Goal: Information Seeking & Learning: Find specific page/section

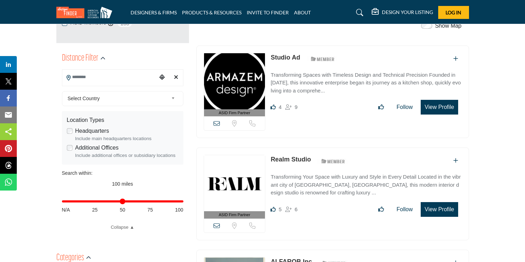
scroll to position [156, 0]
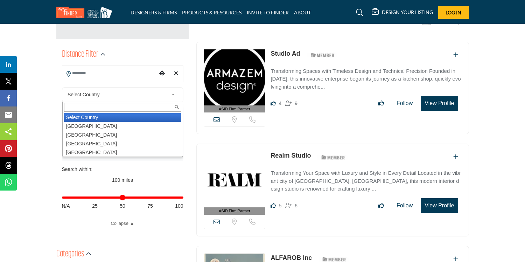
click at [171, 95] on link "Select Country" at bounding box center [121, 94] width 113 height 9
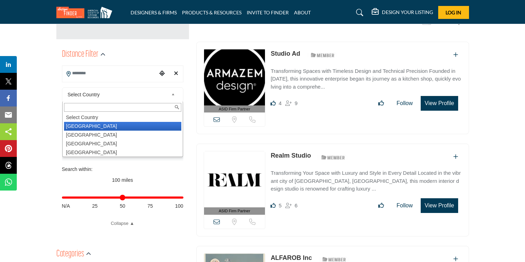
click at [140, 124] on li "United States" at bounding box center [122, 126] width 117 height 9
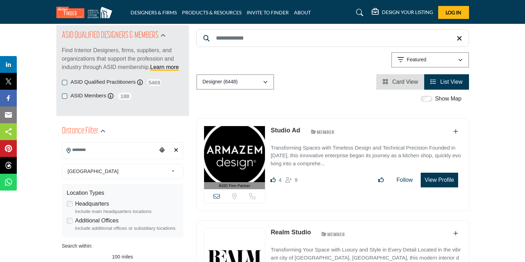
scroll to position [80, 0]
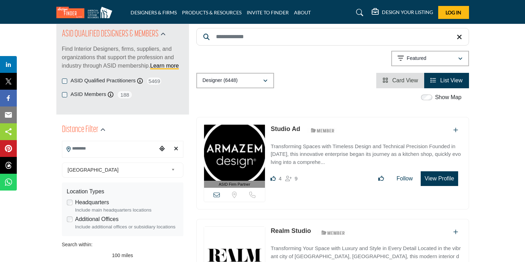
click at [125, 149] on input "Search Location" at bounding box center [109, 149] width 95 height 14
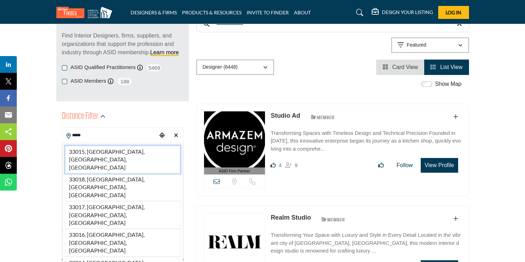
scroll to position [95, 0]
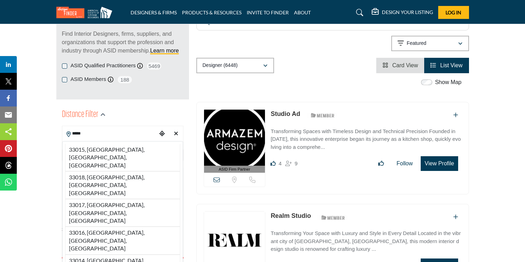
type input "**********"
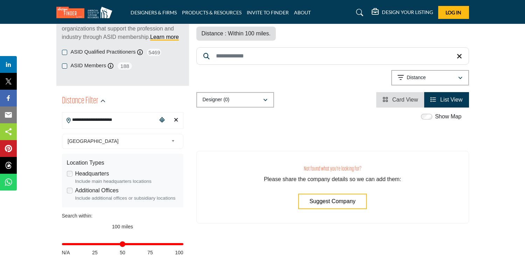
scroll to position [146, 0]
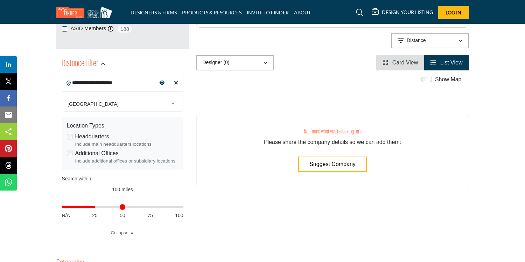
drag, startPoint x: 181, startPoint y: 207, endPoint x: 96, endPoint y: 207, distance: 84.4
type input "**"
click at [96, 207] on input "Distance in miles" at bounding box center [123, 206] width 122 height 1
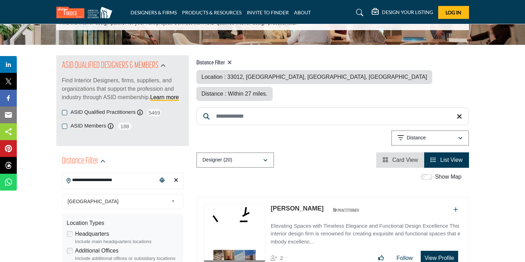
scroll to position [48, 0]
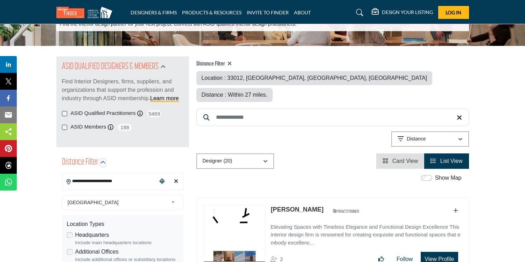
click at [103, 163] on icon "button" at bounding box center [103, 162] width 5 height 5
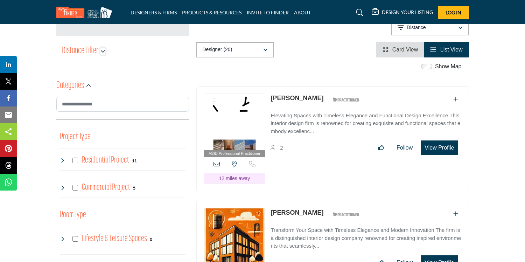
scroll to position [160, 0]
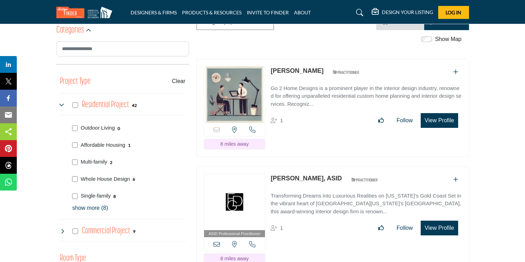
scroll to position [216, 0]
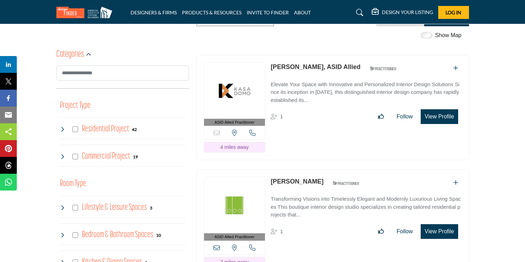
scroll to position [194, 0]
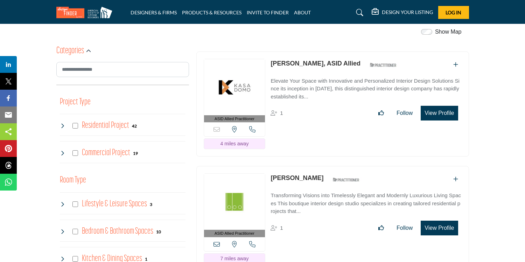
click at [62, 127] on icon at bounding box center [63, 126] width 6 height 6
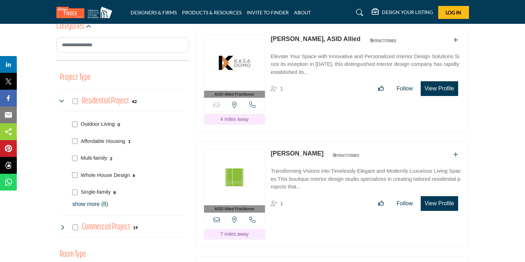
scroll to position [234, 0]
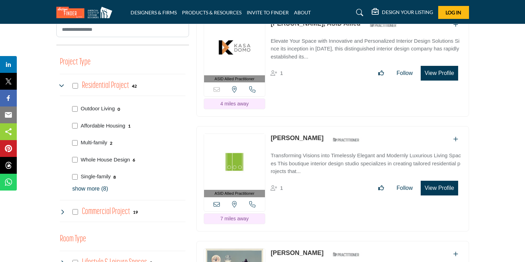
click at [81, 187] on p "show more (8)" at bounding box center [129, 189] width 113 height 8
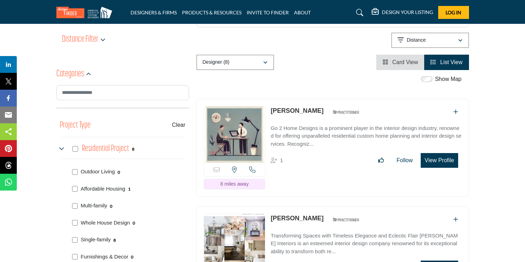
scroll to position [173, 0]
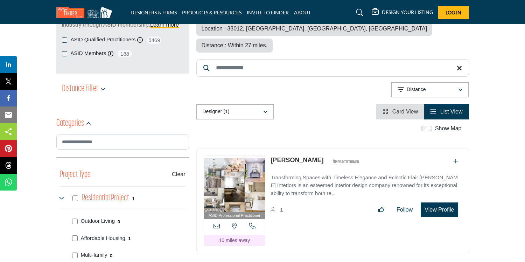
scroll to position [123, 0]
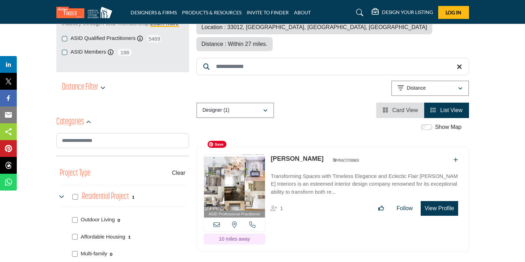
click at [239, 168] on img at bounding box center [234, 182] width 61 height 56
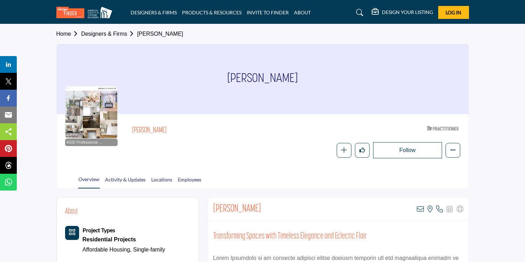
click at [78, 116] on div at bounding box center [91, 112] width 53 height 53
click at [96, 122] on div at bounding box center [91, 112] width 53 height 53
click at [99, 108] on div at bounding box center [91, 112] width 53 height 53
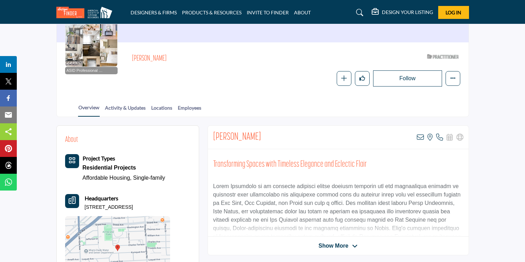
scroll to position [75, 0]
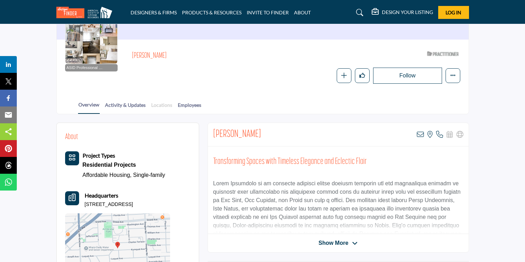
click at [161, 101] on link "Locations" at bounding box center [162, 107] width 22 height 12
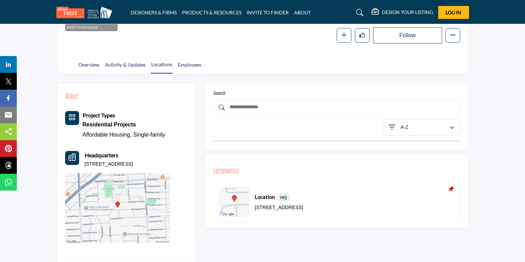
scroll to position [68, 0]
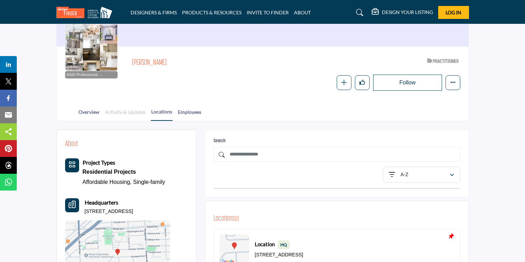
click at [118, 109] on link "Activity & Updates" at bounding box center [125, 114] width 41 height 12
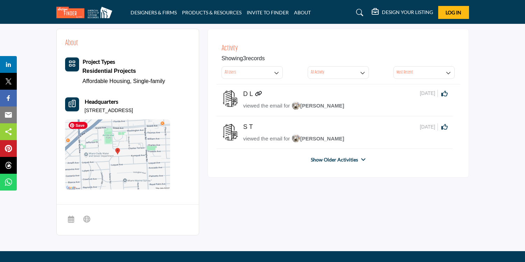
scroll to position [154, 0]
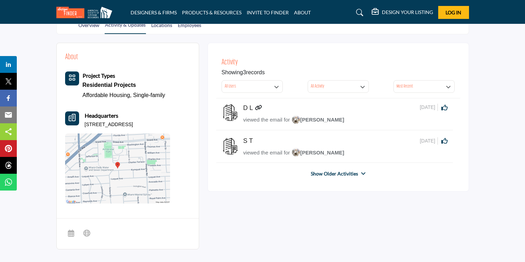
click at [330, 169] on div "Show Older Activities" at bounding box center [338, 173] width 244 height 13
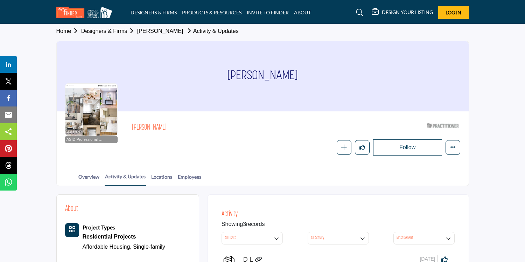
scroll to position [0, 0]
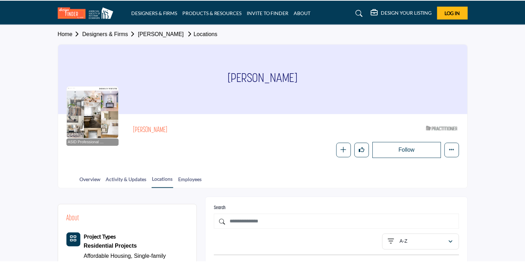
scroll to position [40, 0]
